Goal: Find specific page/section

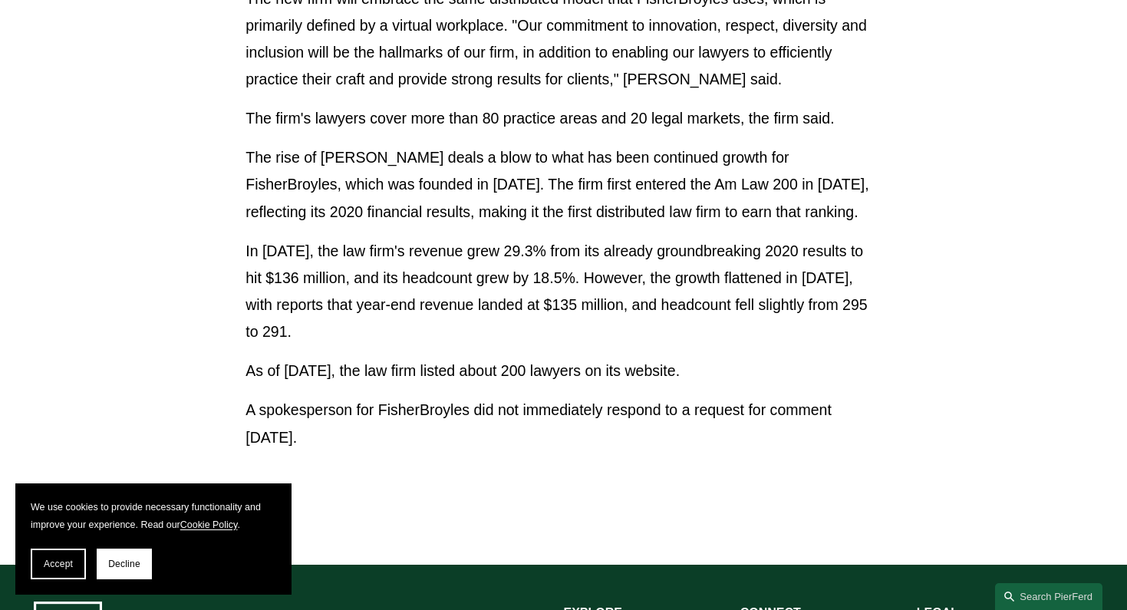
scroll to position [1067, 0]
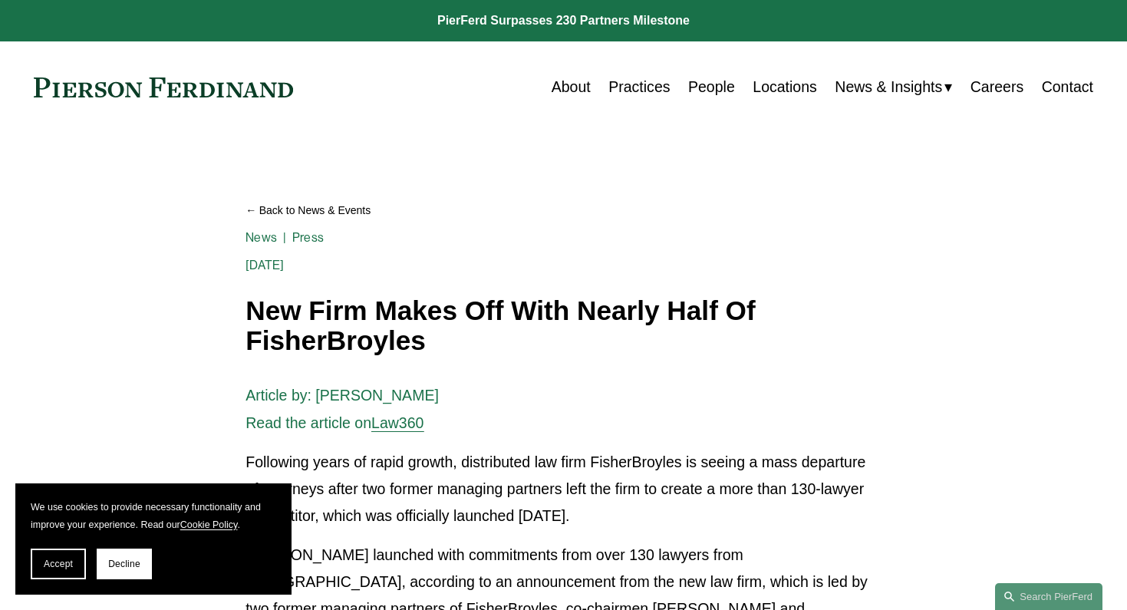
click at [988, 90] on link "Careers" at bounding box center [996, 87] width 53 height 30
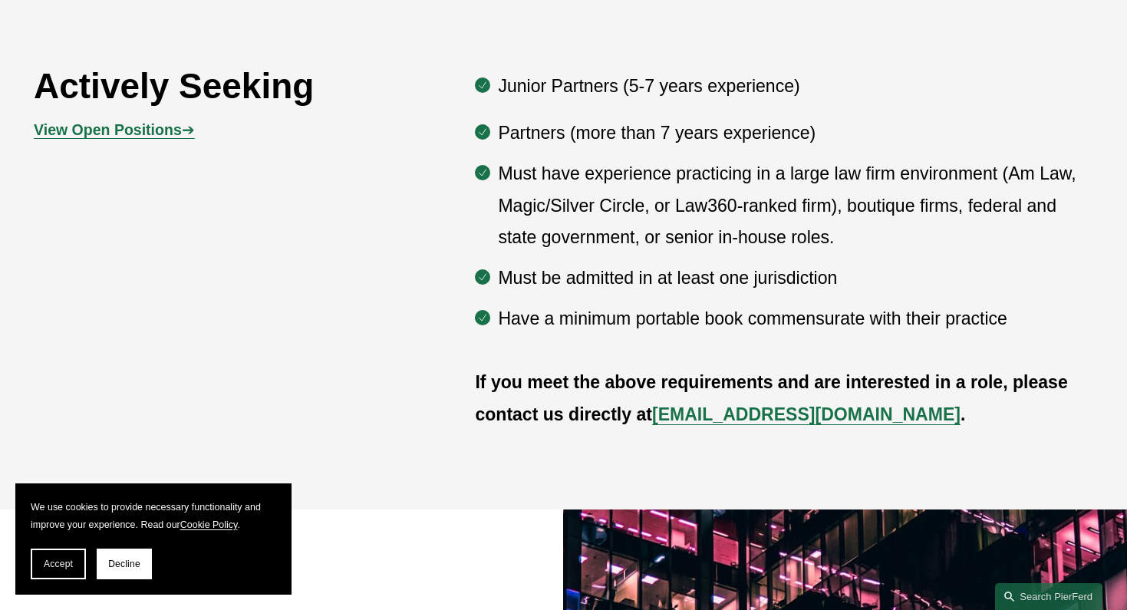
scroll to position [851, 0]
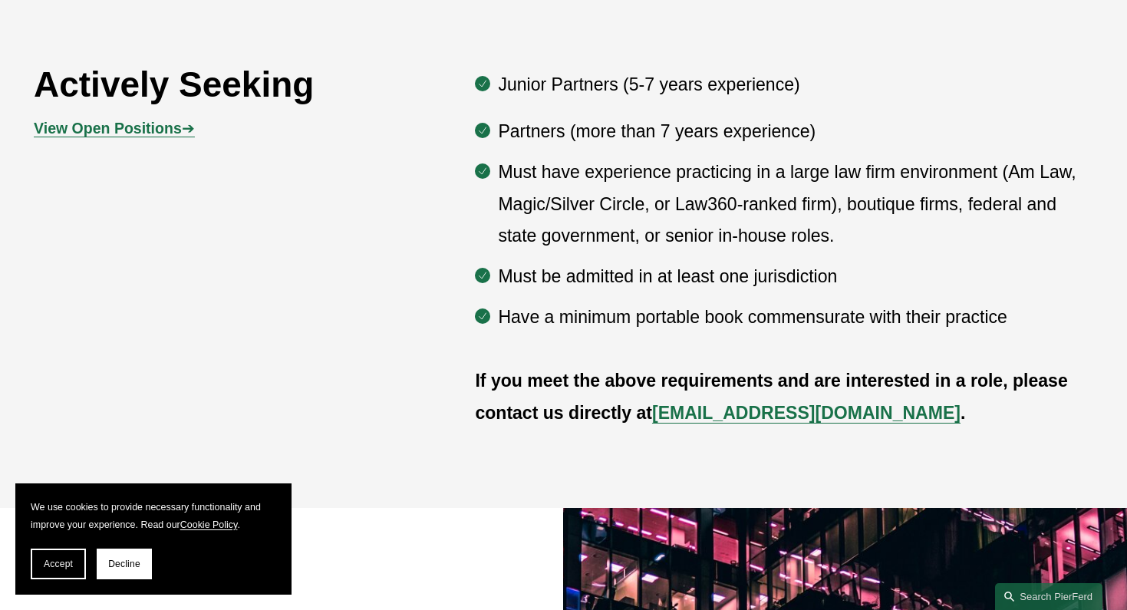
click at [133, 136] on strong "View Open Positions" at bounding box center [108, 128] width 148 height 17
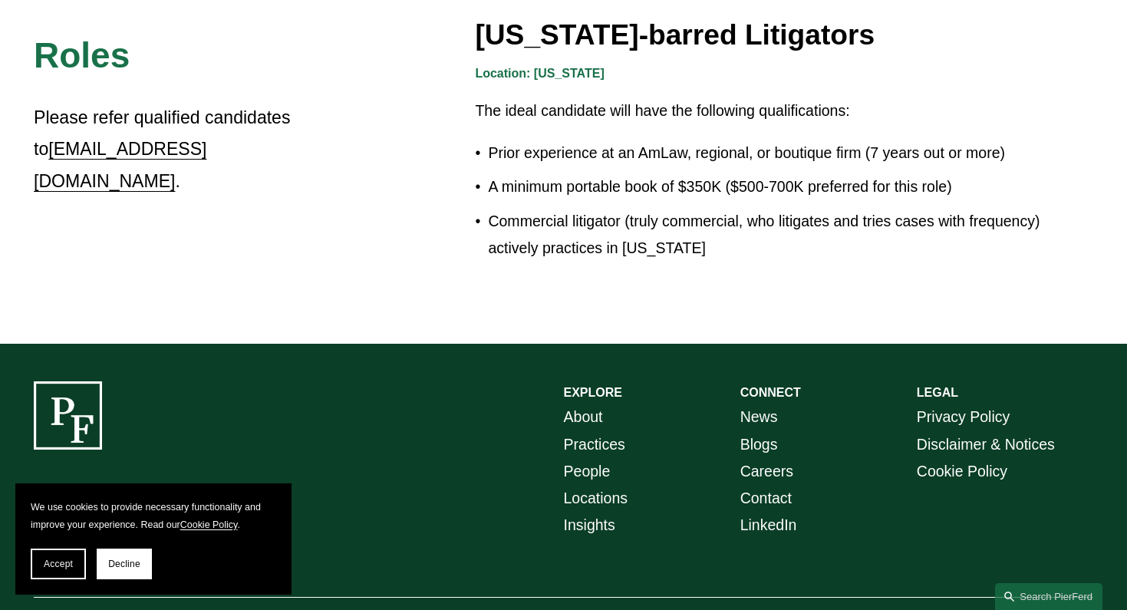
scroll to position [2833, 0]
